Goal: Task Accomplishment & Management: Manage account settings

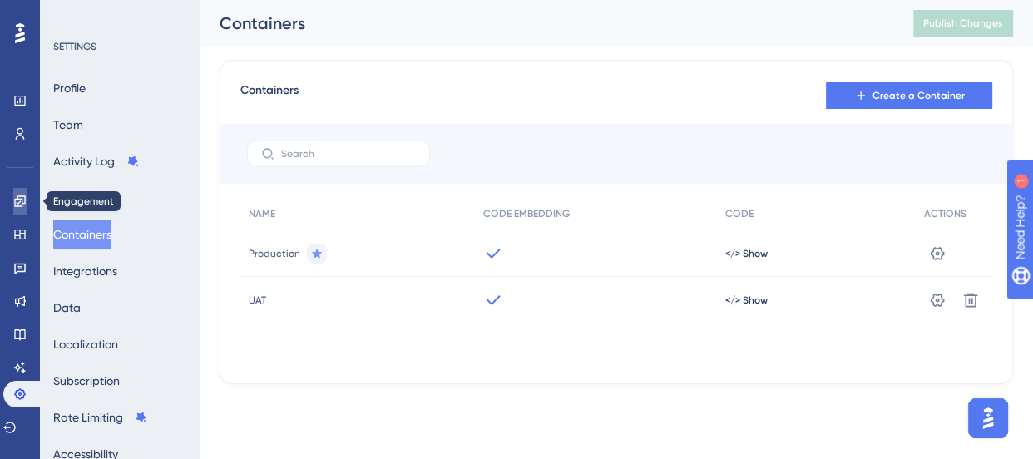
click at [17, 204] on icon at bounding box center [19, 201] width 13 height 13
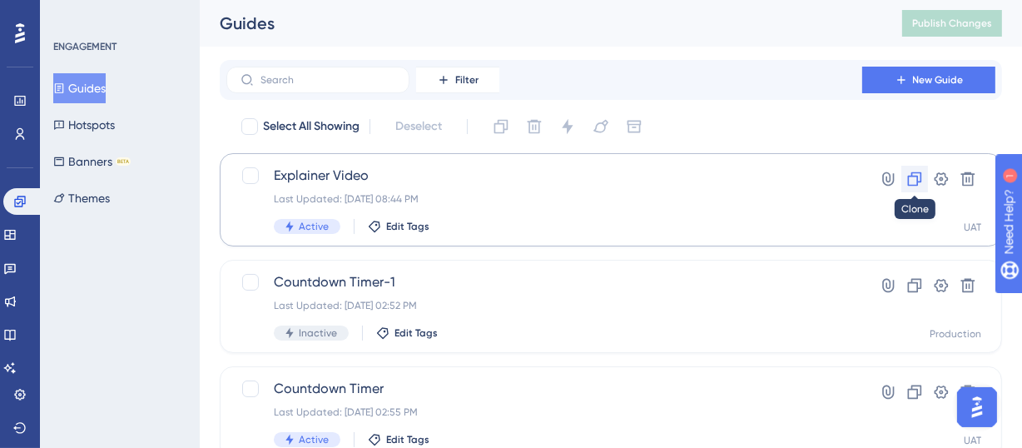
click at [915, 177] on icon at bounding box center [914, 179] width 17 height 17
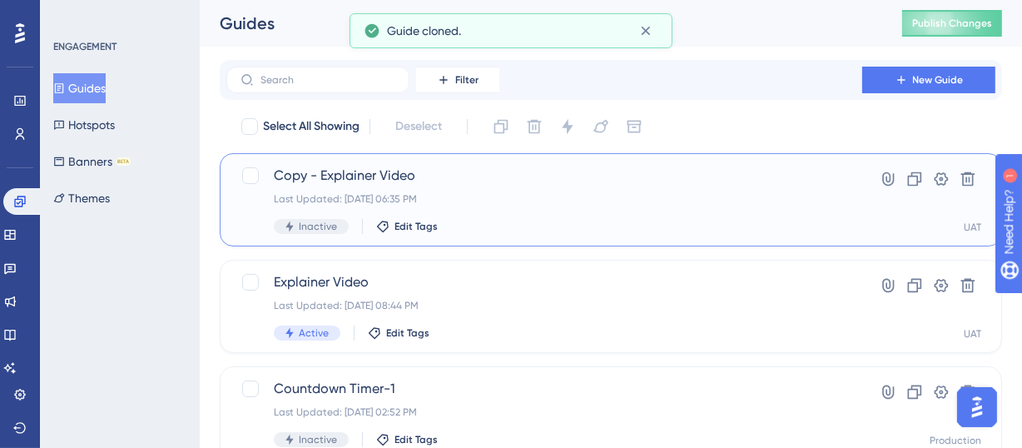
click at [405, 178] on span "Copy - Explainer Video" at bounding box center [544, 176] width 541 height 20
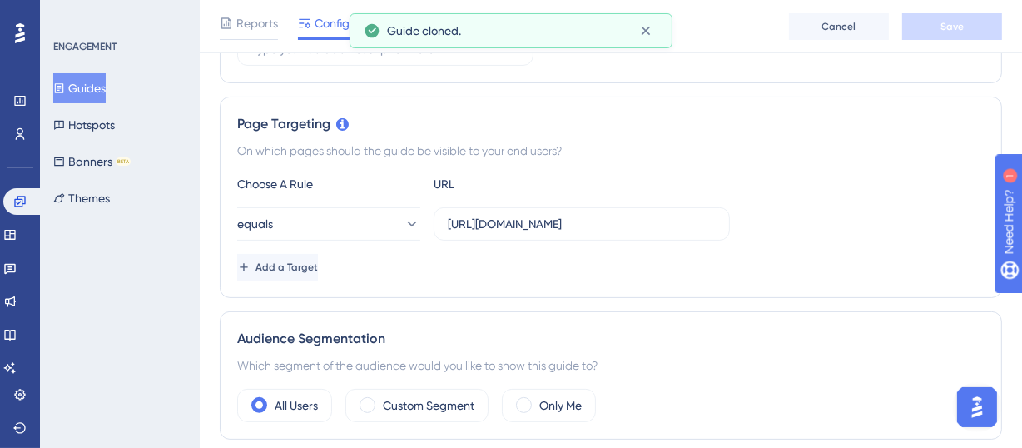
scroll to position [1496, 0]
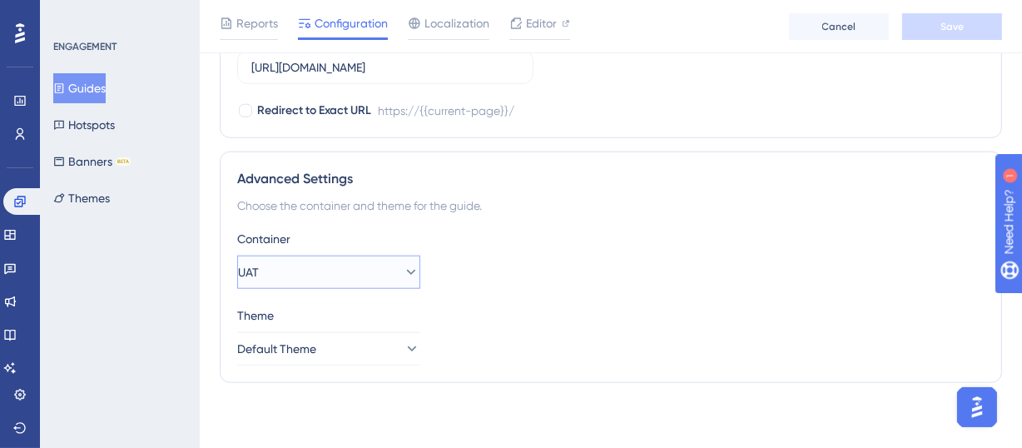
click at [357, 273] on button "UAT" at bounding box center [328, 271] width 183 height 33
click at [306, 316] on span "Production" at bounding box center [277, 323] width 58 height 20
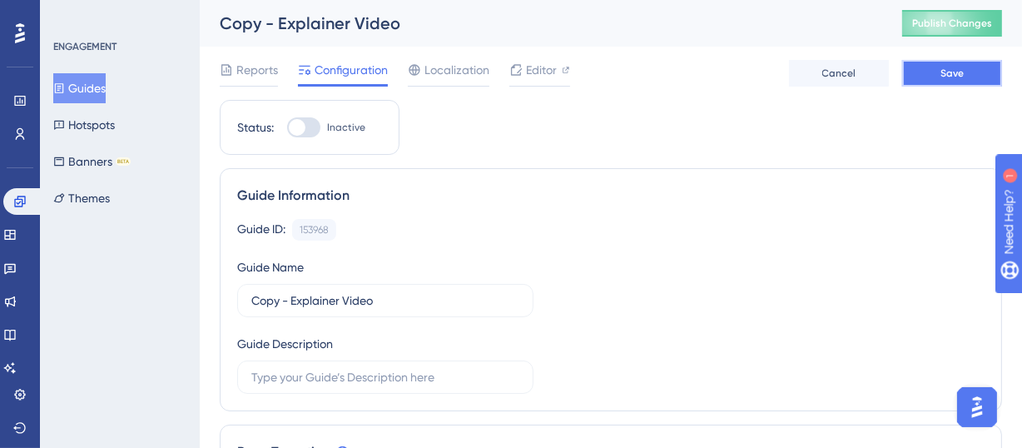
click at [953, 72] on span "Save" at bounding box center [951, 73] width 23 height 13
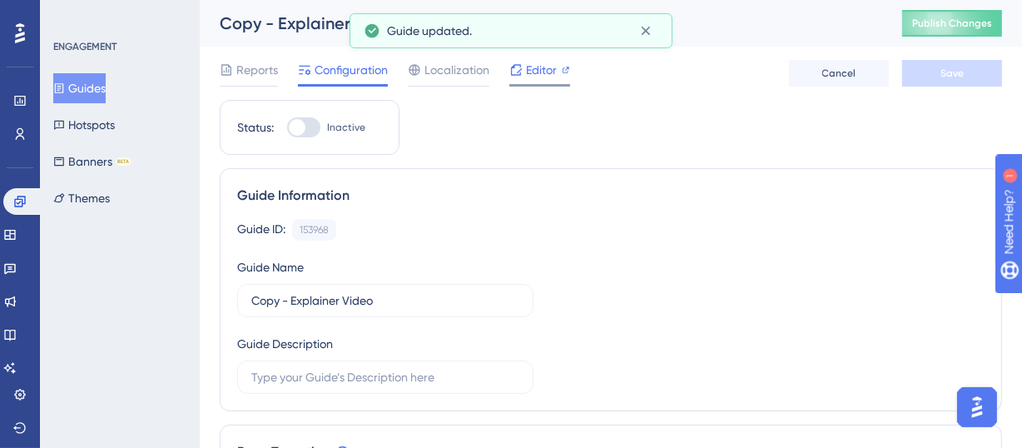
click at [541, 72] on span "Editor" at bounding box center [541, 70] width 31 height 20
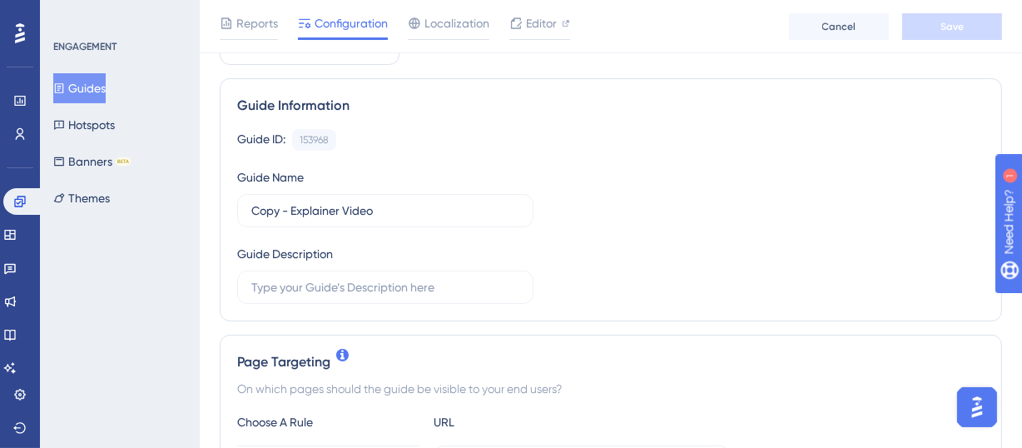
scroll to position [118, 0]
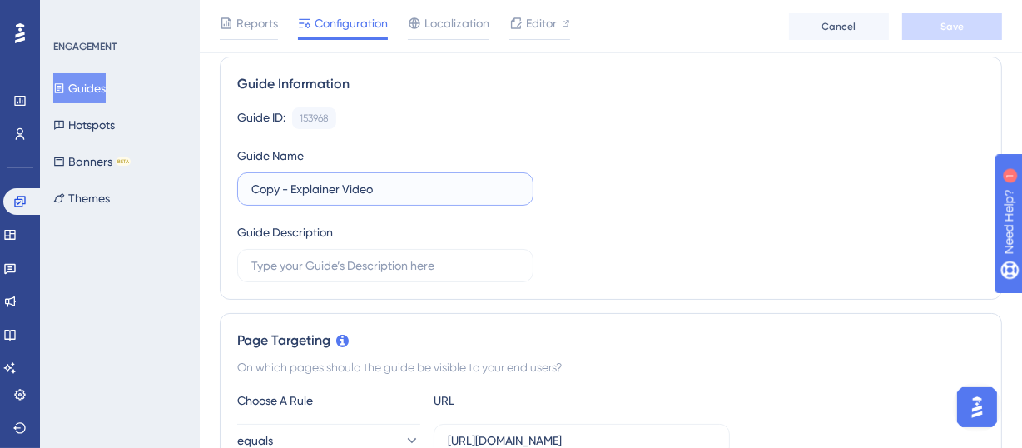
click at [264, 186] on input "Copy - Explainer Video" at bounding box center [385, 189] width 268 height 18
click at [293, 183] on input "Copy - Explainer Video" at bounding box center [385, 189] width 268 height 18
type input "Countdown"
